Goal: Task Accomplishment & Management: Use online tool/utility

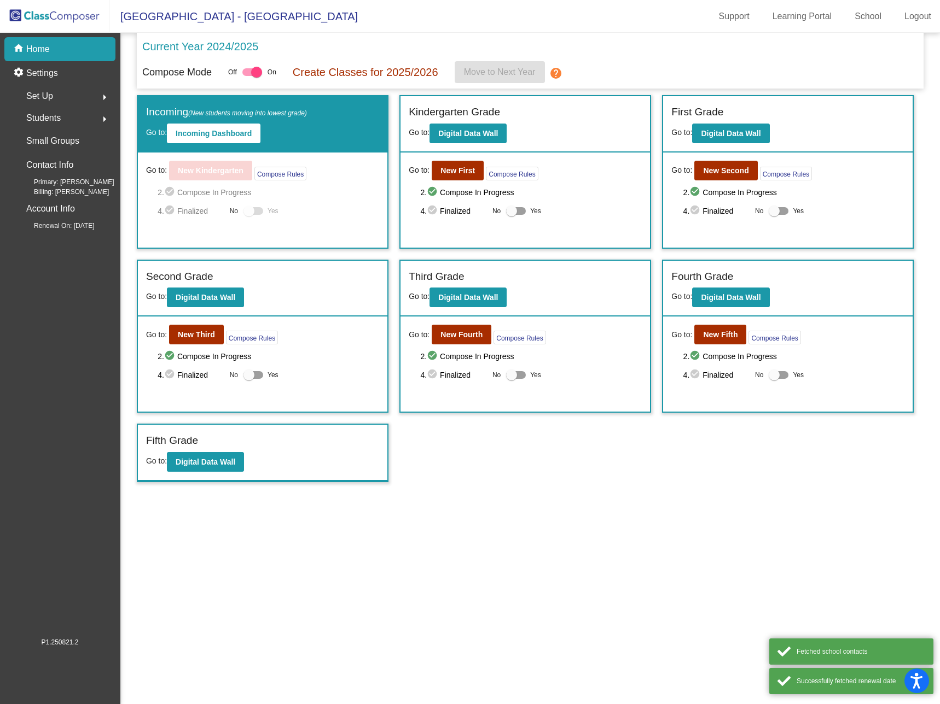
click at [602, 492] on mat-sidenav-content "Current Year 2024/2025 Compose Mode Off On Create Classes for 2025/2026 Move to…" at bounding box center [529, 369] width 819 height 672
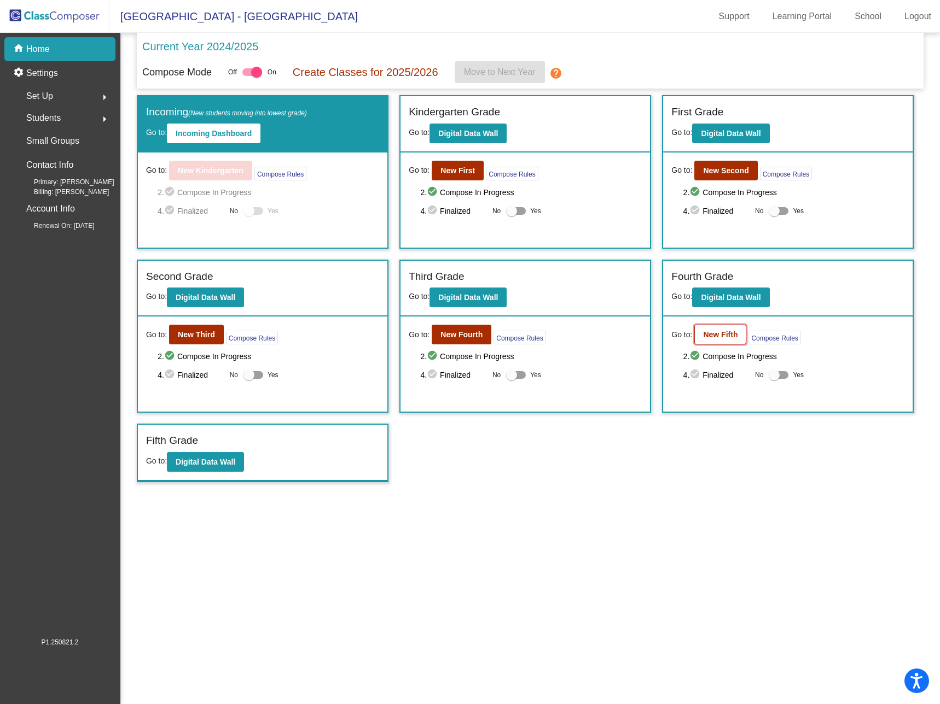
click at [718, 334] on b "New Fifth" at bounding box center [720, 334] width 34 height 9
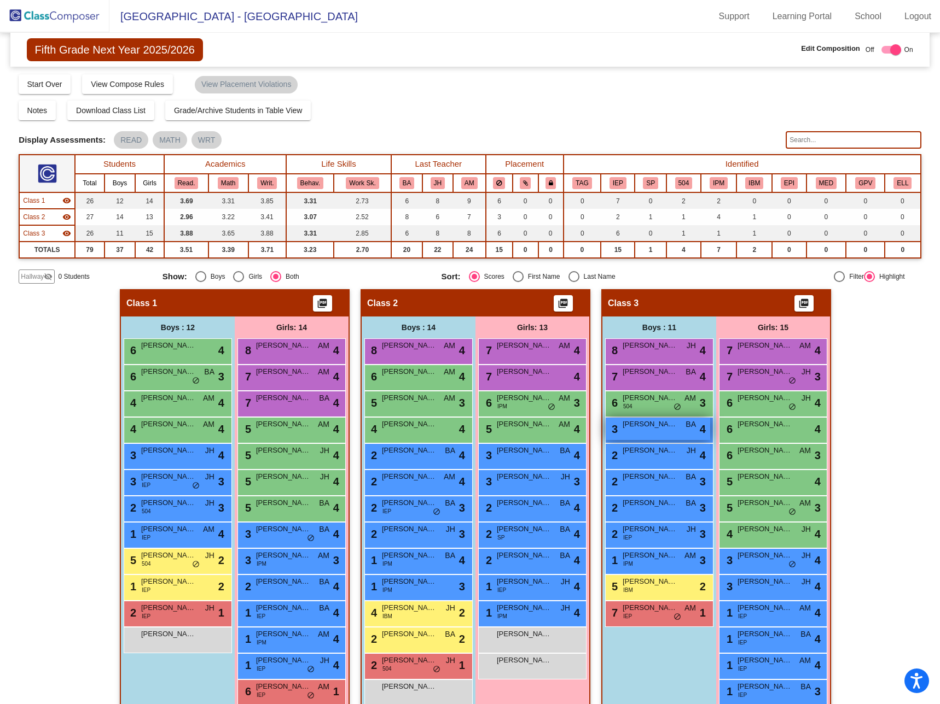
scroll to position [45, 0]
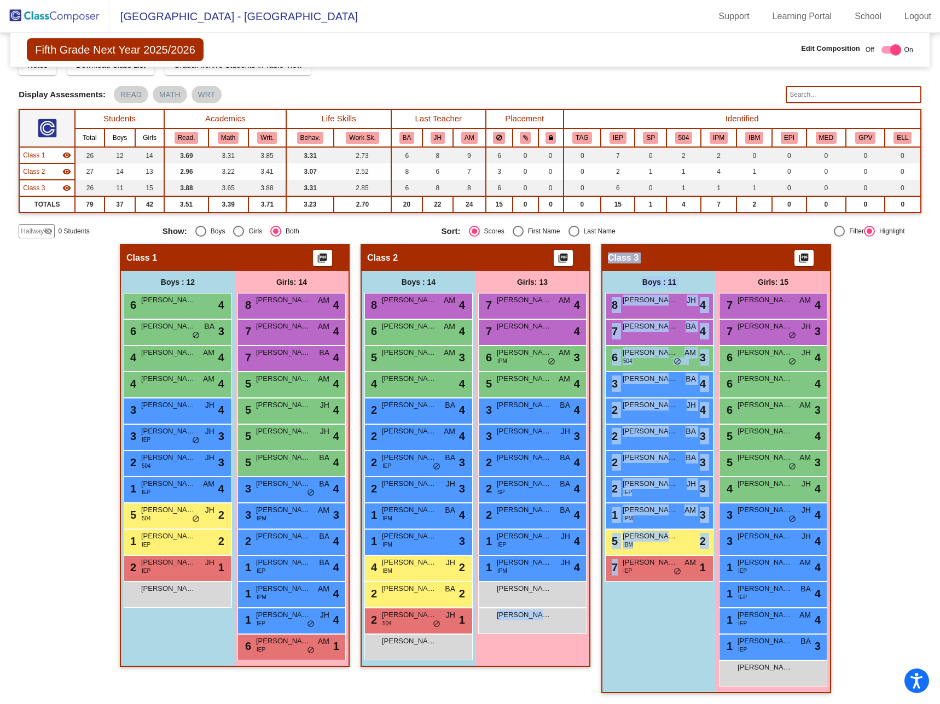
drag, startPoint x: 568, startPoint y: 672, endPoint x: 524, endPoint y: 655, distance: 47.6
click at [557, 675] on div "Hallway - Hallway Class picture_as_pdf Add Student First Name Last Name Student…" at bounding box center [470, 474] width 902 height 461
click at [564, 615] on div "[PERSON_NAME] lock do_not_disturb_alt" at bounding box center [532, 620] width 104 height 22
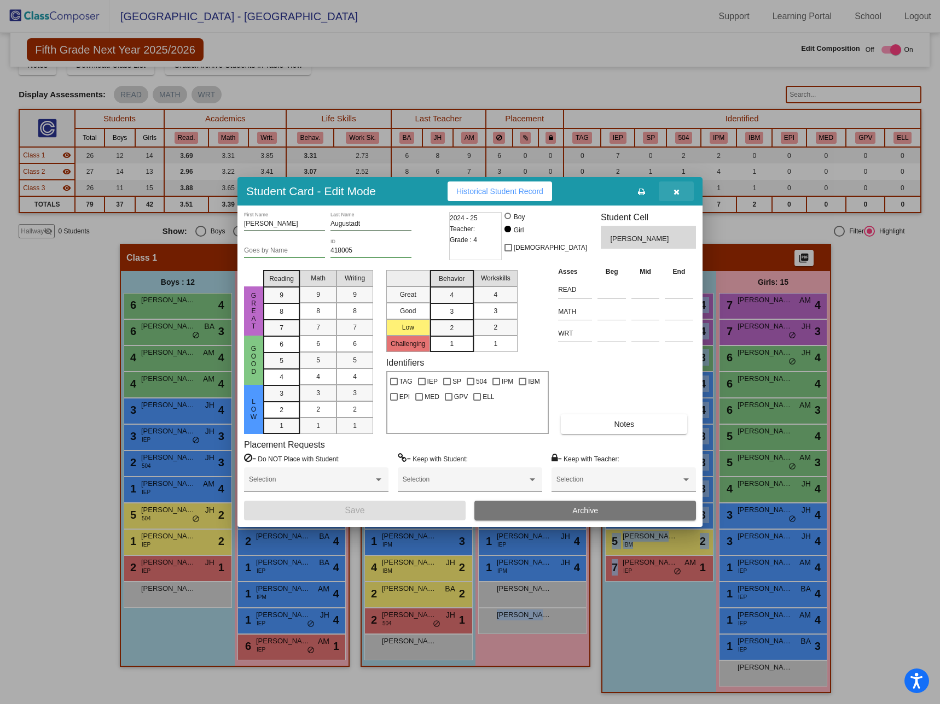
click at [674, 193] on icon "button" at bounding box center [676, 192] width 6 height 8
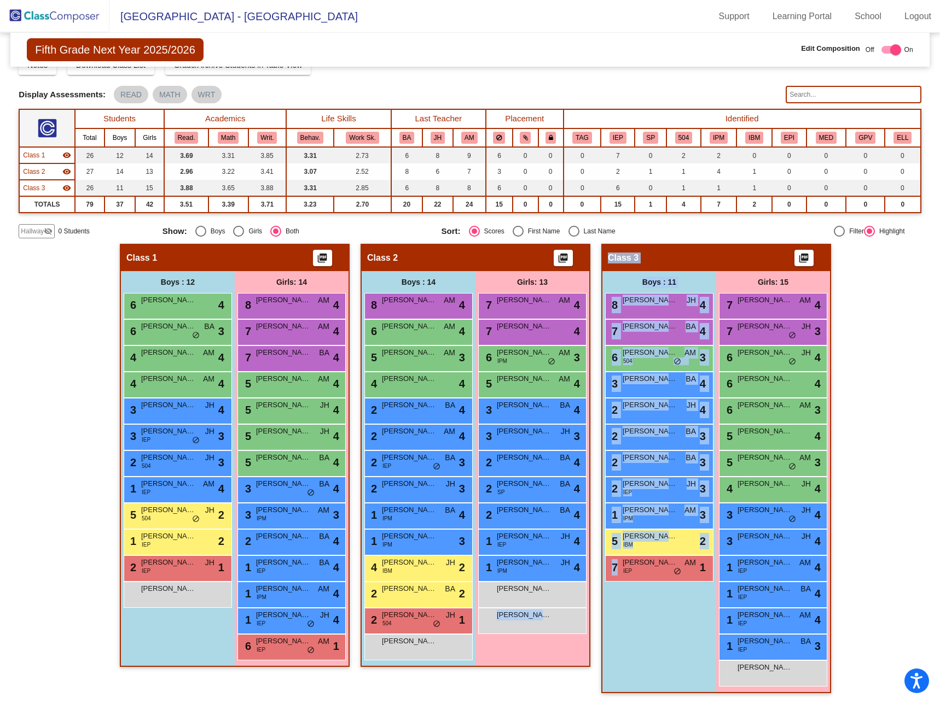
click at [66, 15] on img at bounding box center [54, 16] width 109 height 32
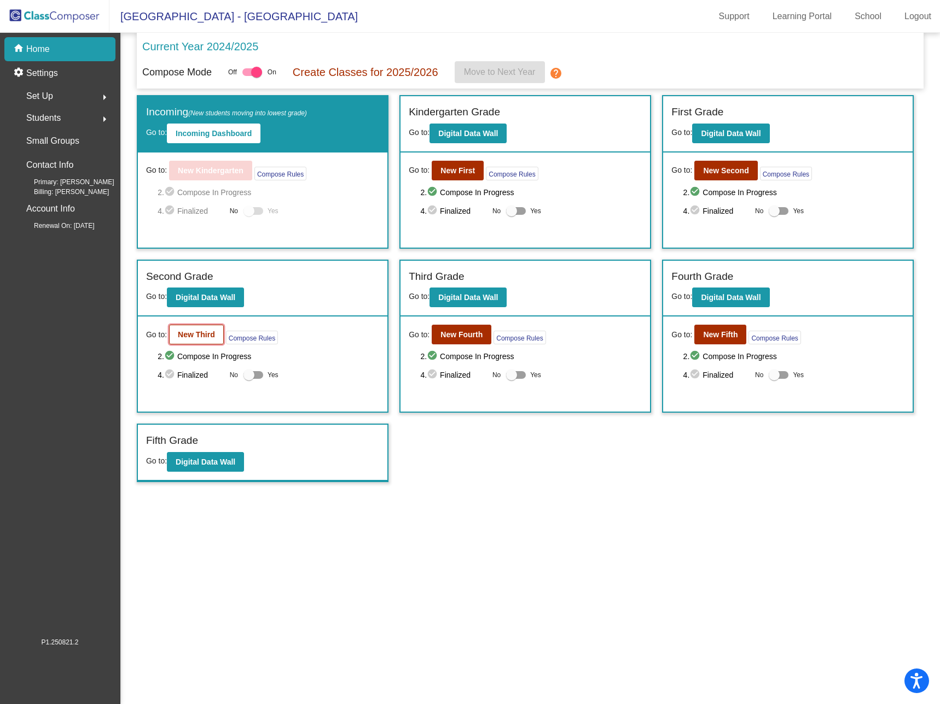
click at [191, 336] on b "New Third" at bounding box center [196, 334] width 37 height 9
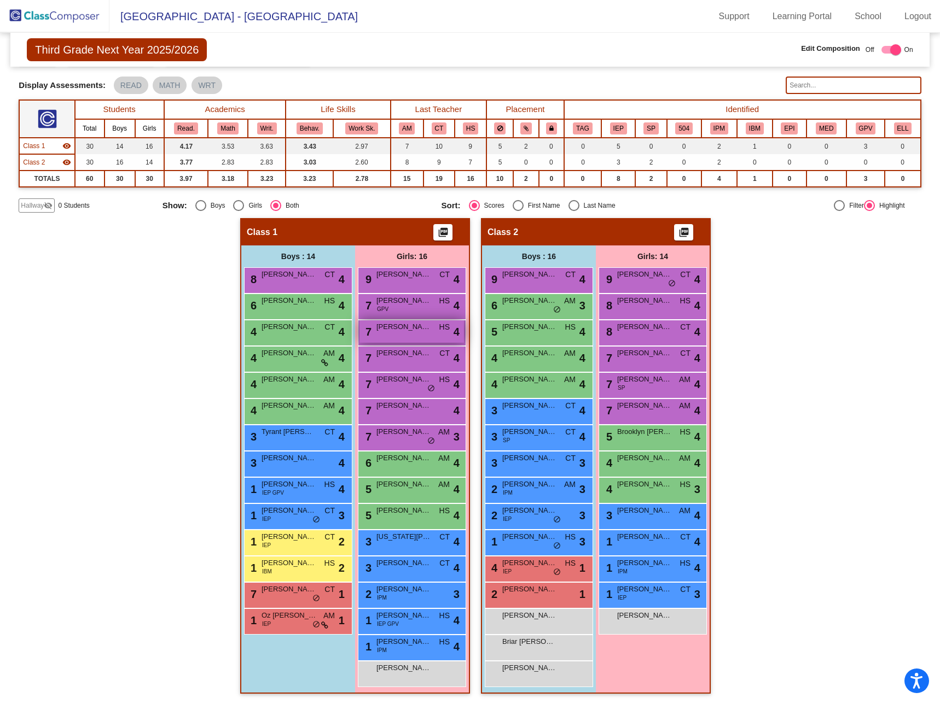
scroll to position [55, 0]
